Goal: Task Accomplishment & Management: Use online tool/utility

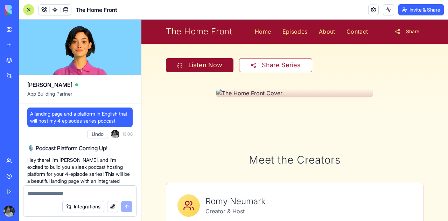
scroll to position [10710, 0]
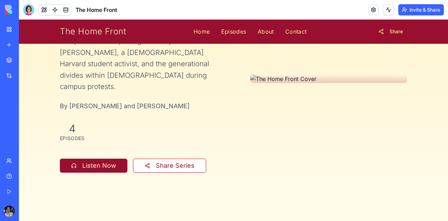
scroll to position [87, 0]
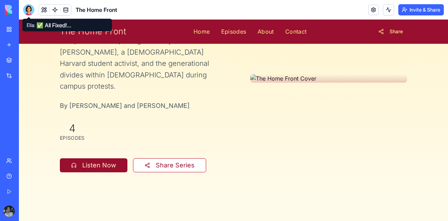
click at [28, 11] on div at bounding box center [28, 9] width 11 height 11
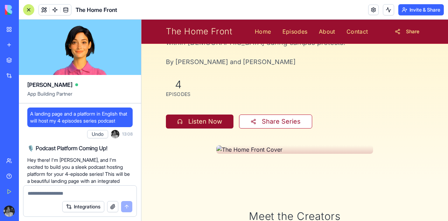
scroll to position [10710, 0]
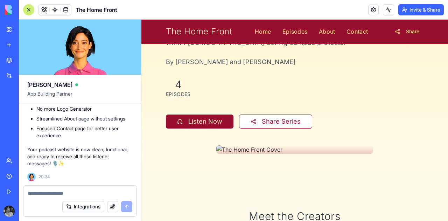
click at [89, 195] on textarea at bounding box center [80, 193] width 105 height 7
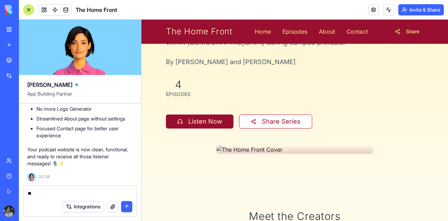
type textarea "*"
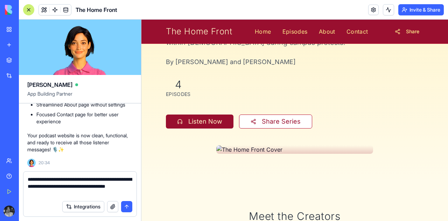
paste textarea "**********"
type textarea "**********"
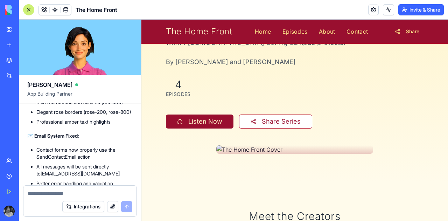
scroll to position [11161, 0]
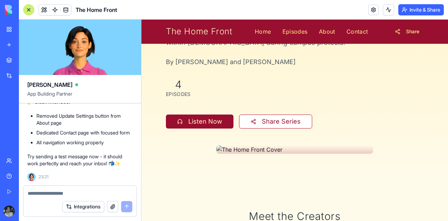
click at [86, 193] on textarea at bounding box center [80, 193] width 105 height 7
type textarea "*"
type textarea "**********"
click at [129, 210] on button "submit" at bounding box center [126, 206] width 11 height 11
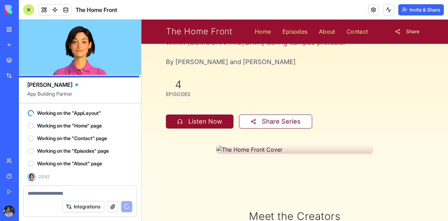
scroll to position [11291, 0]
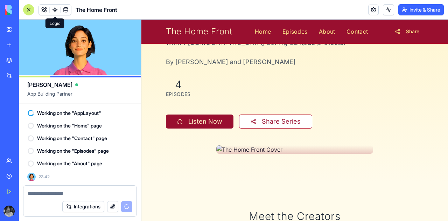
click at [58, 6] on span at bounding box center [55, 10] width 20 height 20
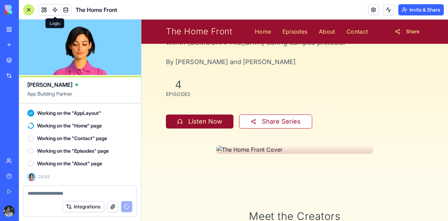
click at [54, 13] on span at bounding box center [55, 10] width 20 height 20
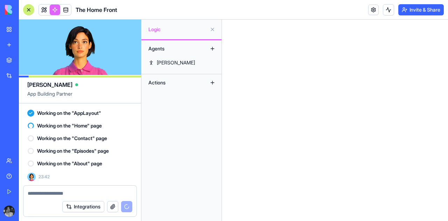
click at [54, 8] on link at bounding box center [55, 10] width 10 height 10
click at [212, 51] on button at bounding box center [212, 48] width 11 height 11
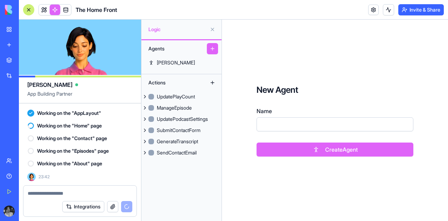
click at [212, 49] on button at bounding box center [212, 48] width 11 height 11
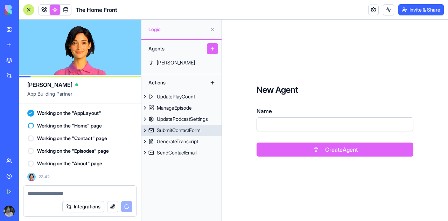
click at [190, 131] on div "SubmitContactForm" at bounding box center [179, 130] width 44 height 7
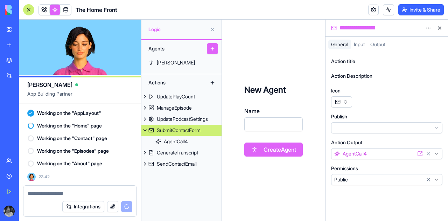
click at [377, 152] on html "BETA My Workspace New app Marketplace Integrations Recent בלוג סטודנטים - גרסה …" at bounding box center [224, 110] width 448 height 221
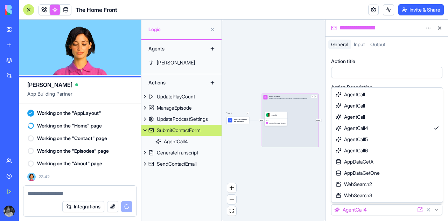
click at [296, 179] on html "BETA My Workspace New app Marketplace Integrations Recent בלוג סטודנטים - גרסה …" at bounding box center [224, 110] width 448 height 221
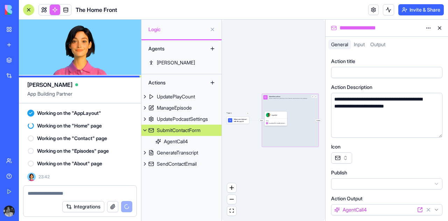
click at [360, 42] on span "Input" at bounding box center [359, 44] width 11 height 6
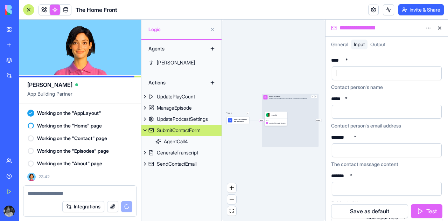
click at [364, 71] on div at bounding box center [380, 73] width 93 height 10
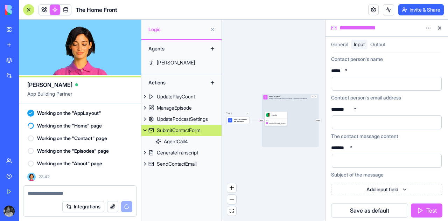
scroll to position [30, 0]
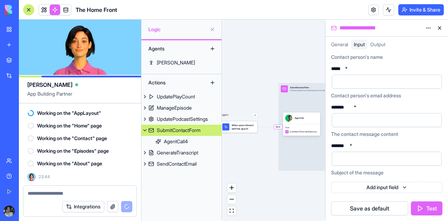
click at [423, 210] on button "Test" at bounding box center [426, 208] width 31 height 14
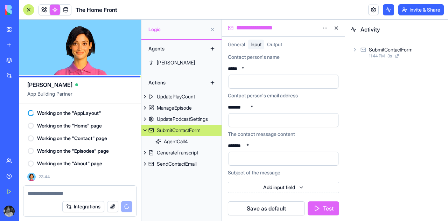
click at [363, 46] on icon at bounding box center [363, 49] width 6 height 8
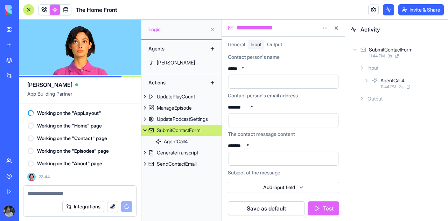
click at [376, 81] on icon at bounding box center [374, 80] width 5 height 5
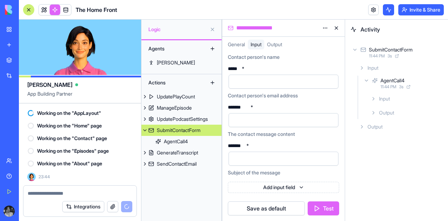
click at [377, 102] on div "Input" at bounding box center [415, 98] width 94 height 13
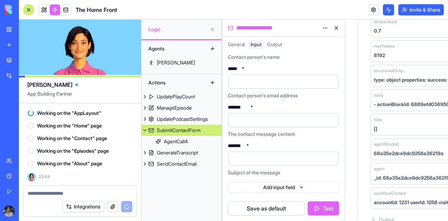
scroll to position [215, 0]
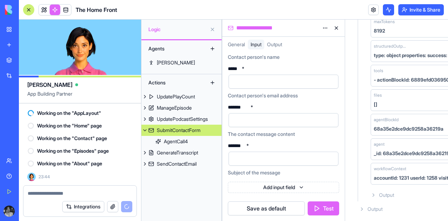
click at [380, 207] on span "Output" at bounding box center [374, 208] width 15 height 7
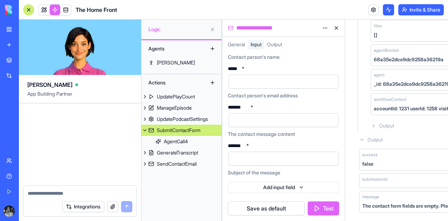
scroll to position [11636, 0]
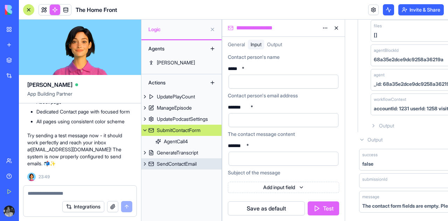
click at [178, 160] on div "SendContactEmail" at bounding box center [177, 163] width 40 height 7
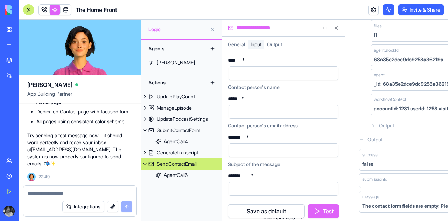
click at [334, 30] on button at bounding box center [336, 27] width 11 height 11
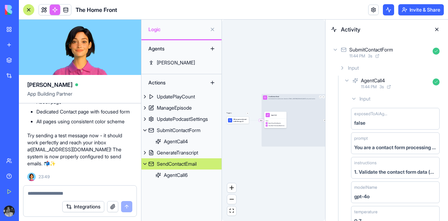
click at [439, 29] on button at bounding box center [436, 29] width 11 height 11
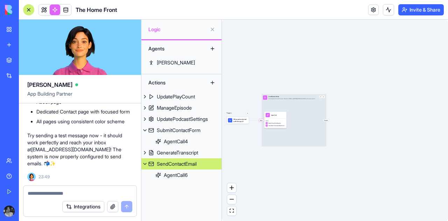
click at [76, 196] on textarea at bounding box center [80, 193] width 105 height 7
type textarea "*"
paste textarea "**********"
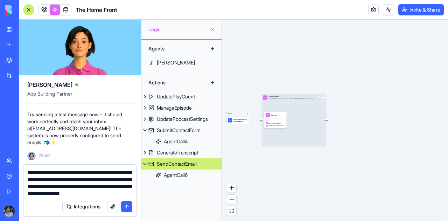
type textarea "**********"
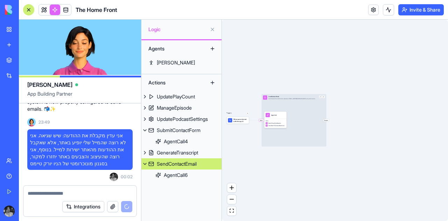
scroll to position [11683, 0]
click at [46, 8] on span at bounding box center [44, 10] width 20 height 20
click at [214, 29] on button at bounding box center [212, 29] width 11 height 11
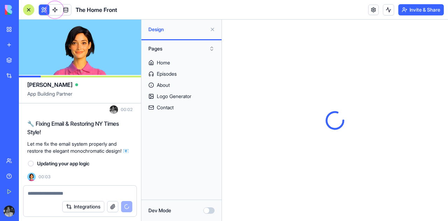
click at [44, 11] on button at bounding box center [44, 10] width 10 height 10
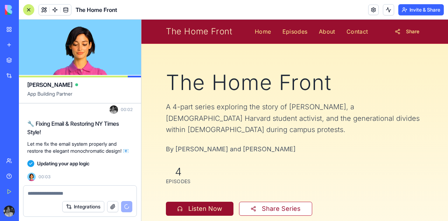
scroll to position [11699, 0]
